Goal: Task Accomplishment & Management: Manage account settings

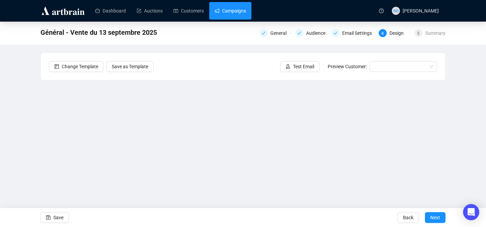
click at [239, 16] on link "Campaigns" at bounding box center [229, 11] width 31 height 18
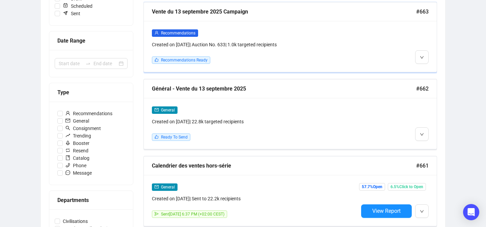
scroll to position [119, 0]
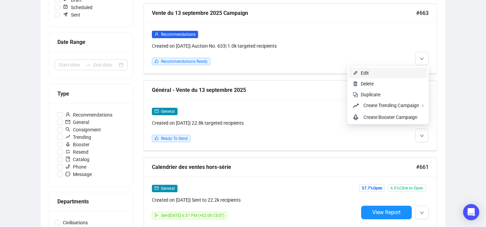
click at [413, 73] on span "Edit" at bounding box center [392, 72] width 62 height 7
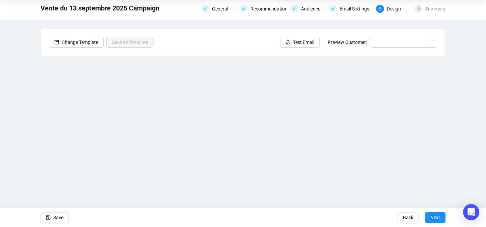
scroll to position [24, 0]
click at [444, 11] on div "Summary" at bounding box center [435, 9] width 20 height 8
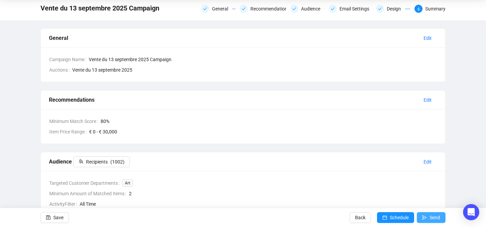
click at [427, 218] on button "Send" at bounding box center [430, 217] width 29 height 11
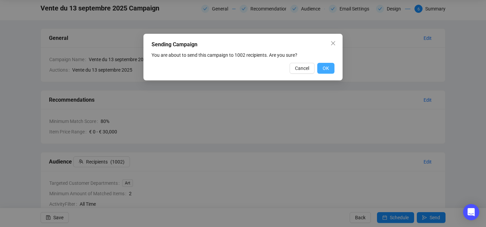
click at [325, 70] on span "OK" at bounding box center [325, 67] width 6 height 7
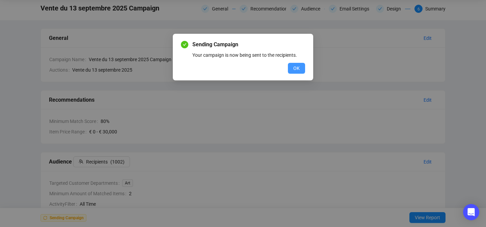
click at [291, 65] on button "OK" at bounding box center [296, 68] width 17 height 11
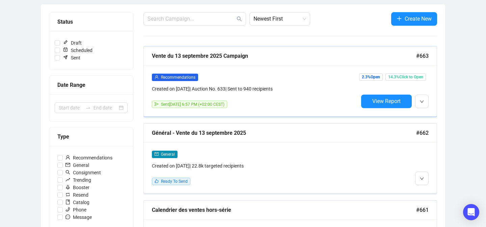
scroll to position [111, 0]
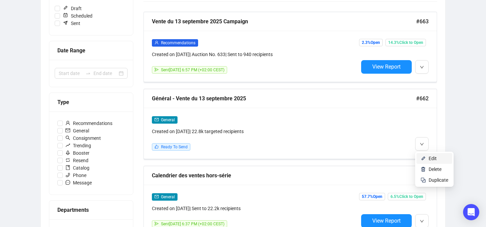
click at [424, 155] on li "Edit" at bounding box center [434, 158] width 36 height 11
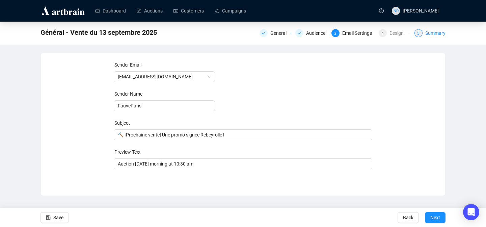
click at [426, 33] on div "Summary" at bounding box center [435, 33] width 20 height 8
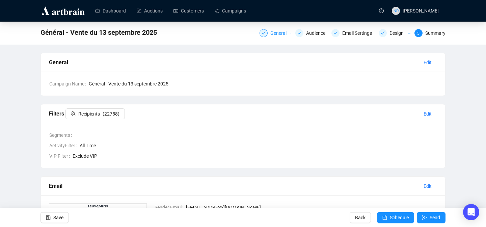
click at [282, 30] on div "General" at bounding box center [280, 33] width 20 height 8
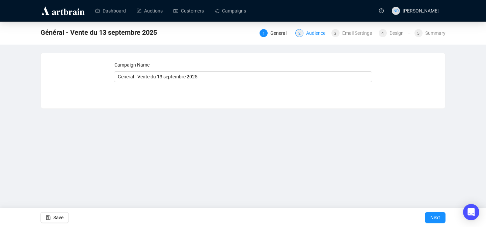
click at [308, 31] on div "Audience" at bounding box center [317, 33] width 23 height 8
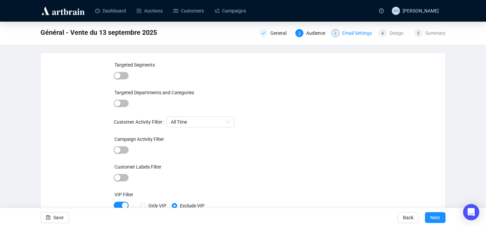
click at [348, 31] on div "Email Settings" at bounding box center [359, 33] width 34 height 8
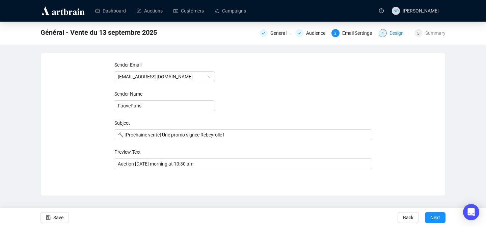
click at [387, 33] on div "4 Design" at bounding box center [394, 33] width 32 height 8
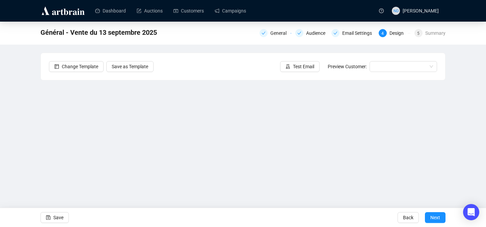
scroll to position [2, 0]
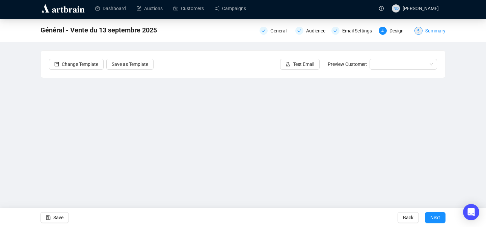
click at [434, 30] on div "Summary" at bounding box center [435, 31] width 20 height 8
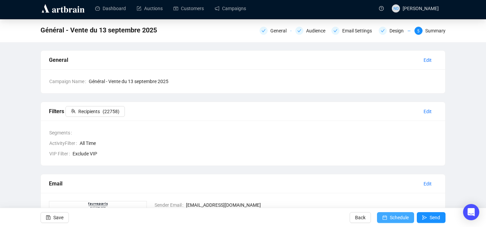
click at [387, 212] on button "Schedule" at bounding box center [395, 217] width 37 height 11
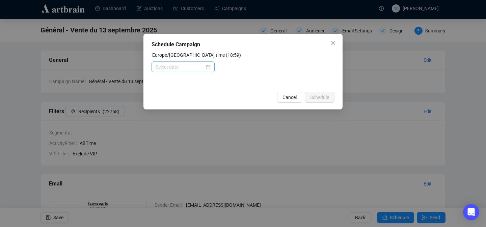
click at [209, 66] on div at bounding box center [182, 66] width 55 height 7
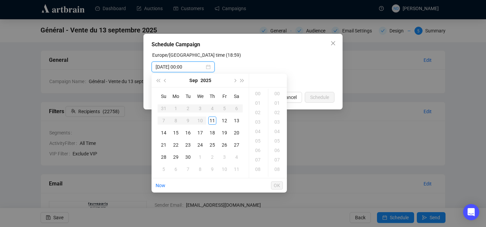
type input "2025-09-13 00:00"
type input "2025-09-11 03:00"
type input "2025-09-13 00:00"
click at [257, 145] on div "19" at bounding box center [258, 143] width 16 height 9
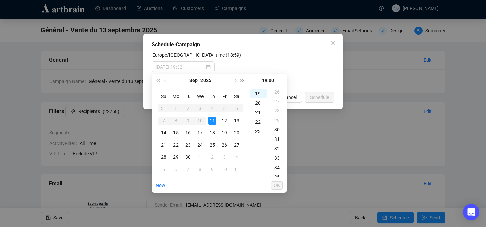
scroll to position [248, 0]
click at [275, 130] on div "30" at bounding box center [277, 128] width 16 height 9
type input "2025-09-11 19:30"
click at [276, 186] on span "OK" at bounding box center [277, 185] width 6 height 13
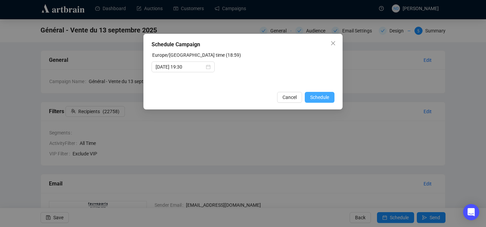
click at [317, 97] on span "Schedule" at bounding box center [319, 96] width 19 height 7
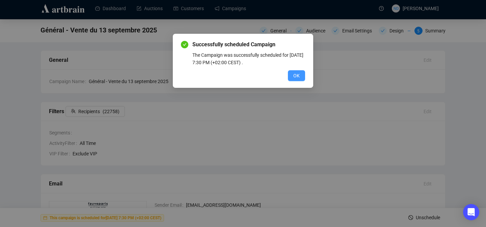
click at [297, 77] on span "OK" at bounding box center [296, 75] width 6 height 7
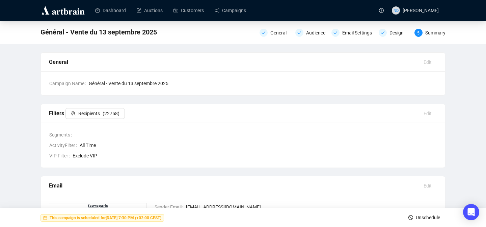
scroll to position [0, 0]
